Goal: Find contact information: Find contact information

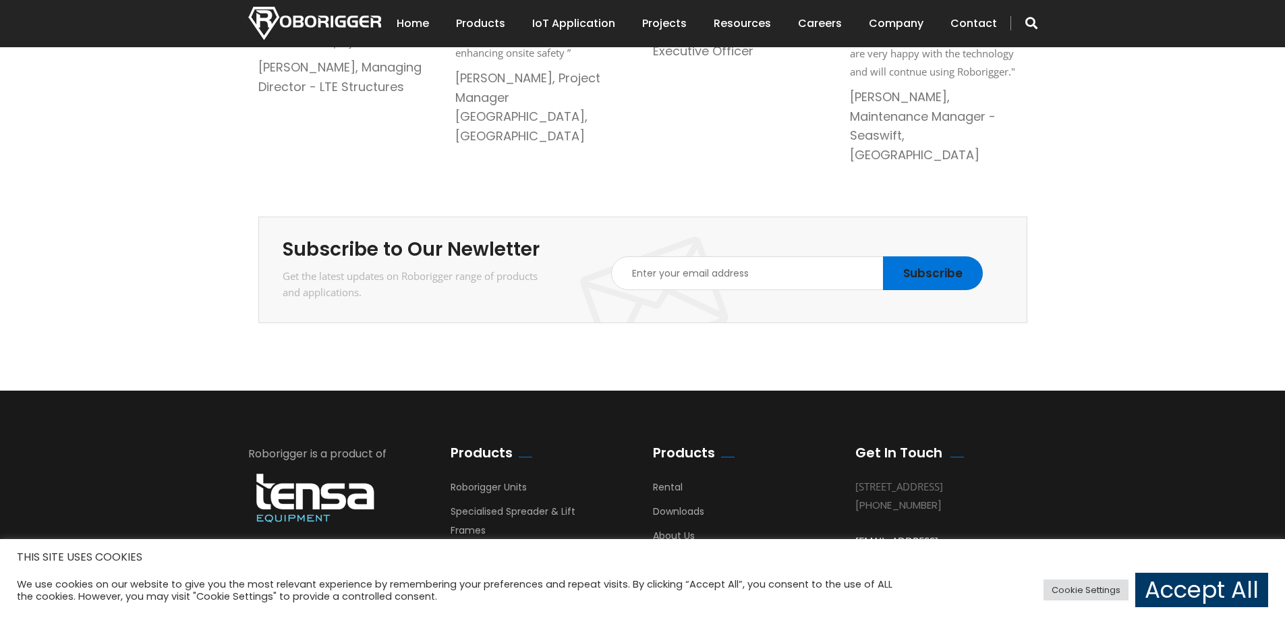
scroll to position [2356, 0]
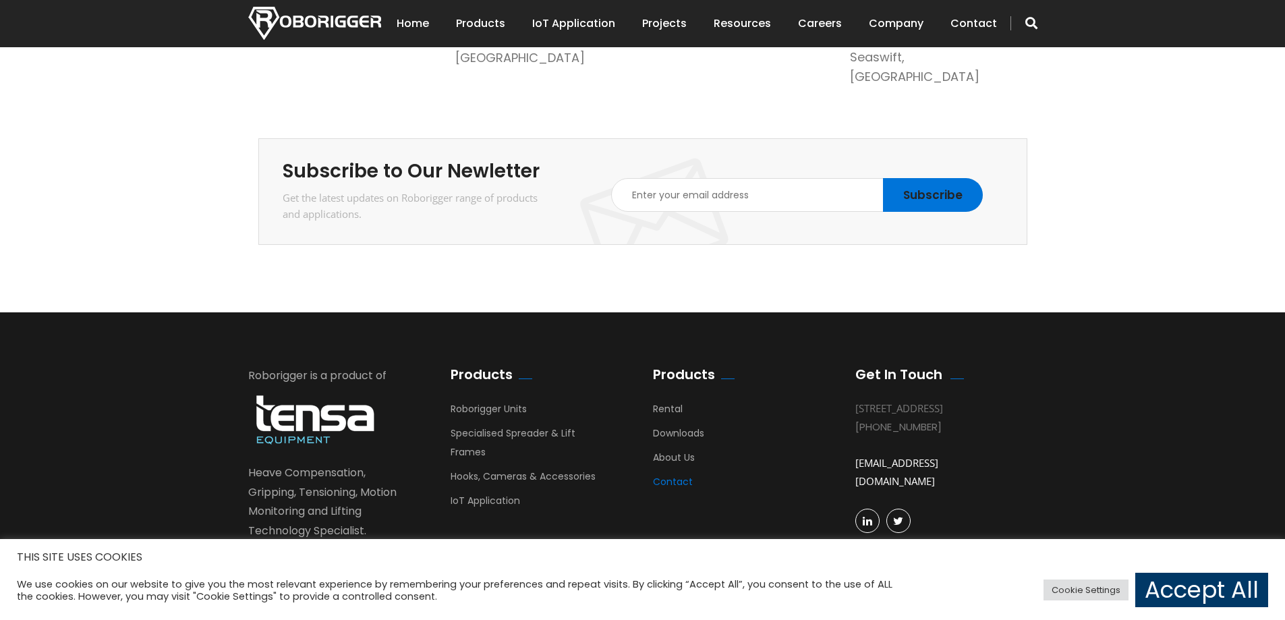
drag, startPoint x: 660, startPoint y: 444, endPoint x: 661, endPoint y: 451, distance: 6.9
click at [660, 472] on li "Contact" at bounding box center [734, 481] width 162 height 19
click at [665, 475] on link "Contact" at bounding box center [673, 485] width 40 height 20
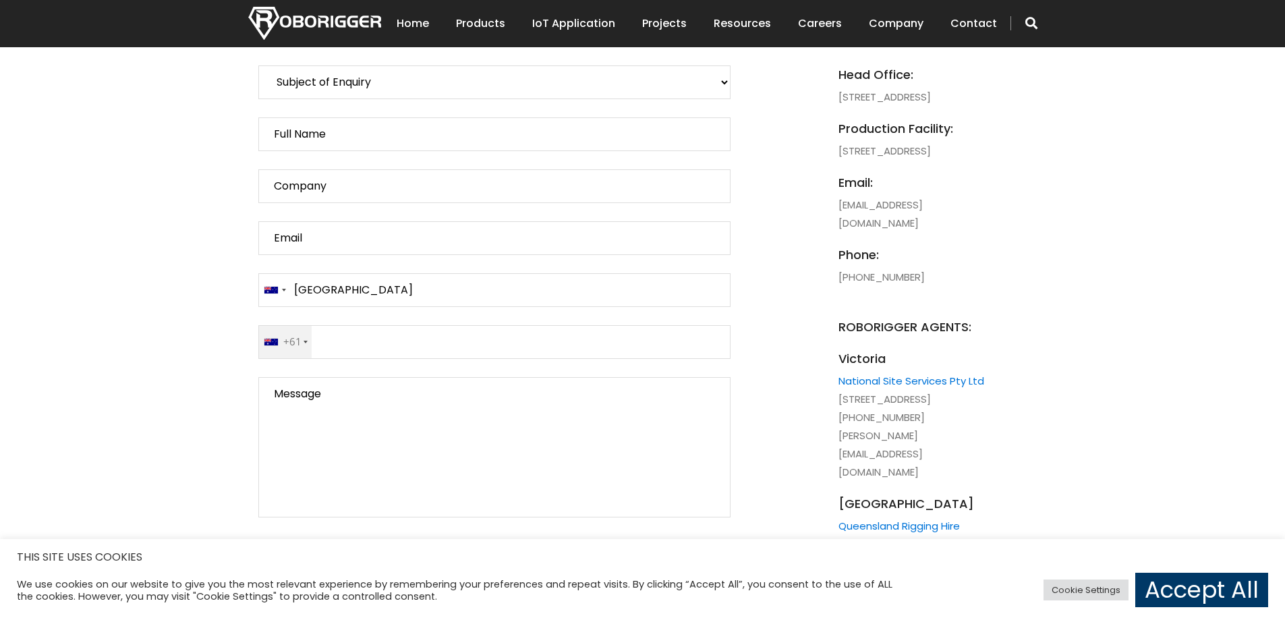
scroll to position [607, 0]
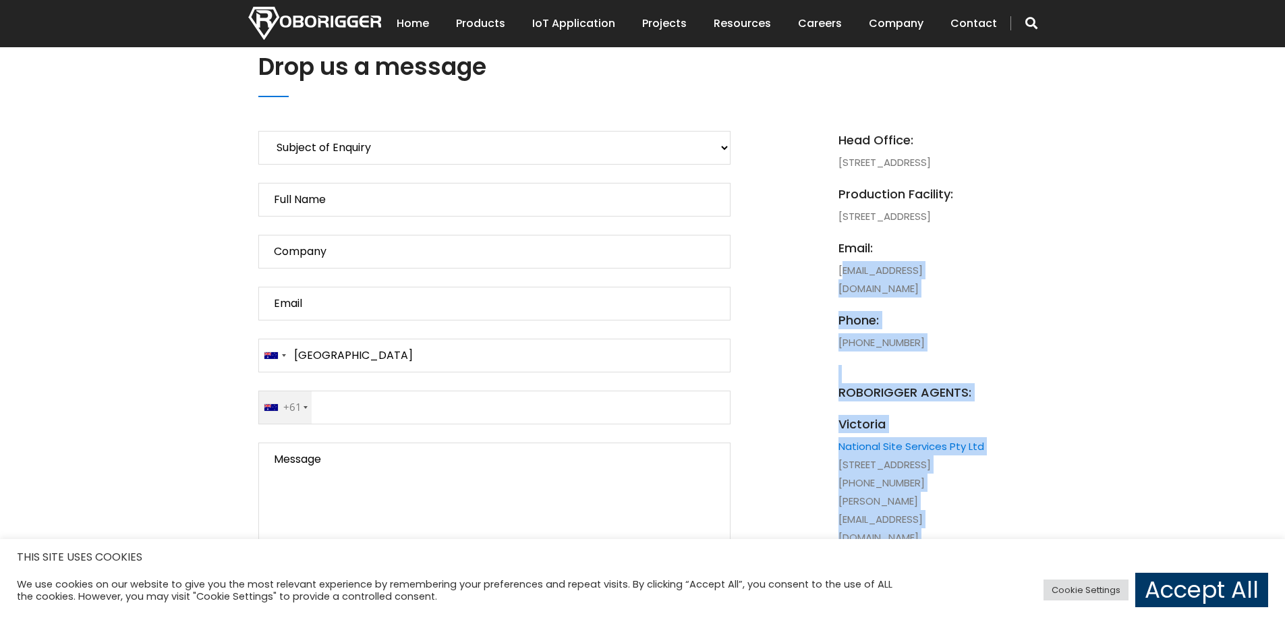
drag, startPoint x: 1056, startPoint y: 330, endPoint x: 853, endPoint y: 321, distance: 203.9
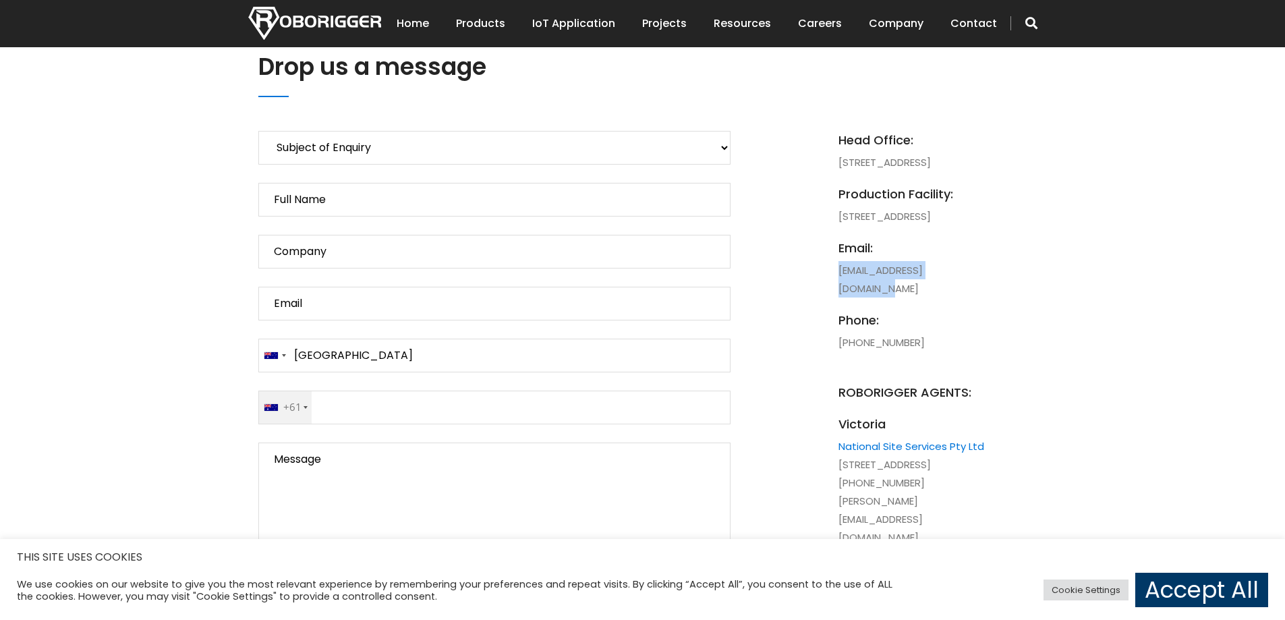
drag, startPoint x: 993, startPoint y: 322, endPoint x: 818, endPoint y: 326, distance: 175.4
copy li "[EMAIL_ADDRESS][DOMAIN_NAME]"
